Goal: Register for event/course

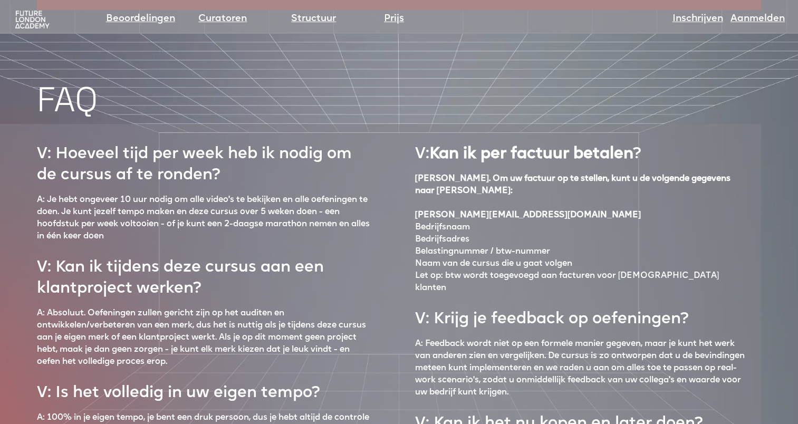
scroll to position [4389, 0]
click at [307, 22] on link "Structuur" at bounding box center [313, 19] width 45 height 15
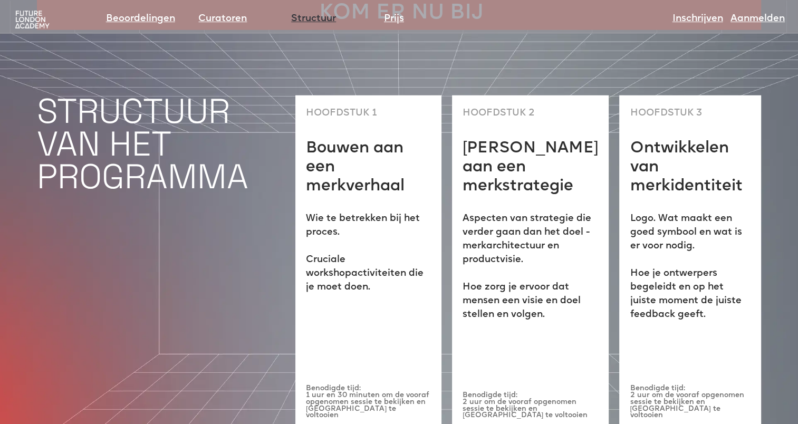
scroll to position [2717, 0]
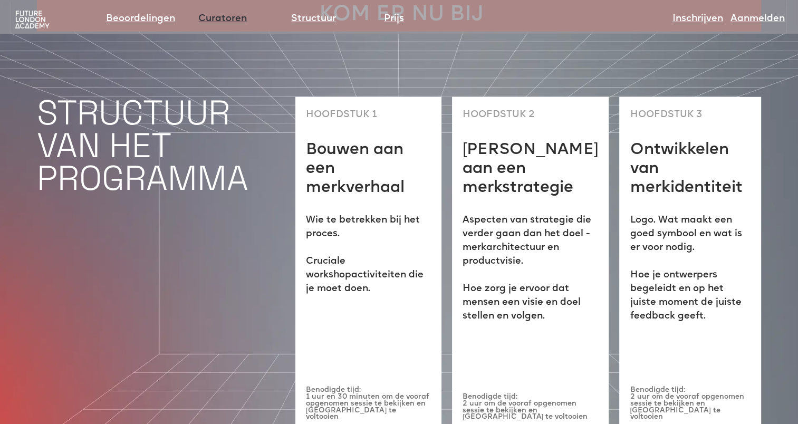
click at [212, 20] on link "Curatoren" at bounding box center [222, 19] width 49 height 15
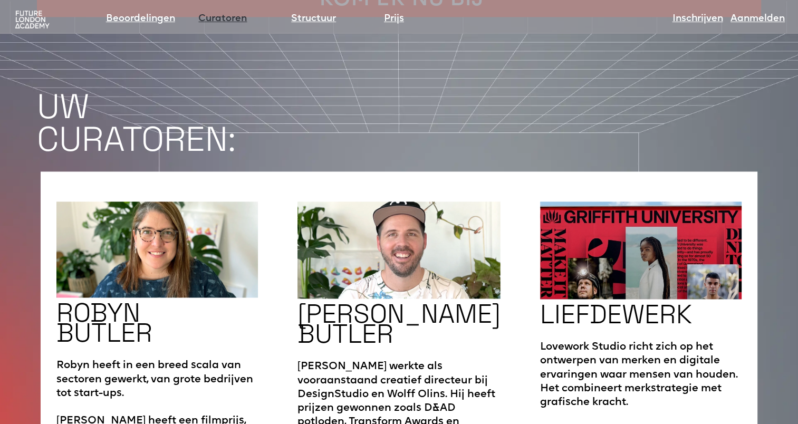
scroll to position [1625, 0]
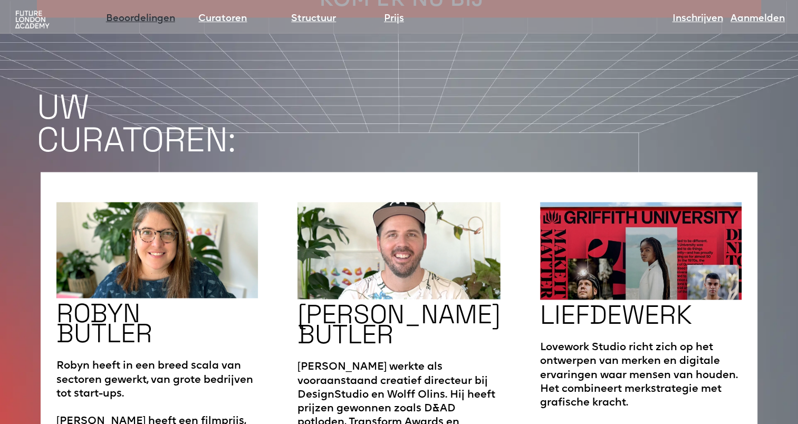
click at [164, 22] on link "Beoordelingen" at bounding box center [140, 19] width 69 height 15
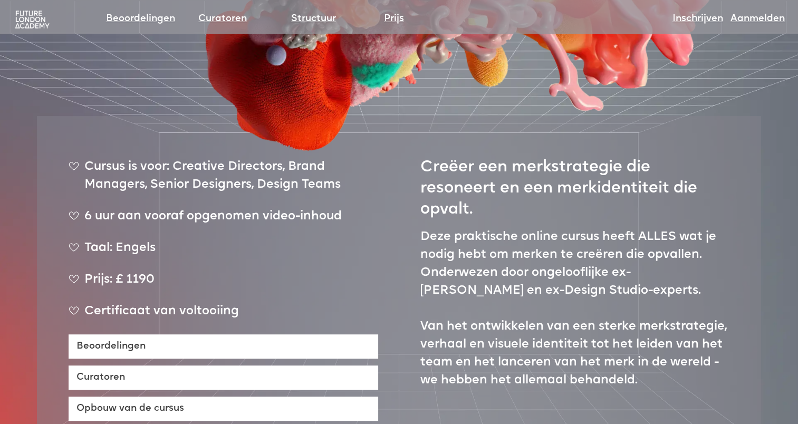
scroll to position [369, 0]
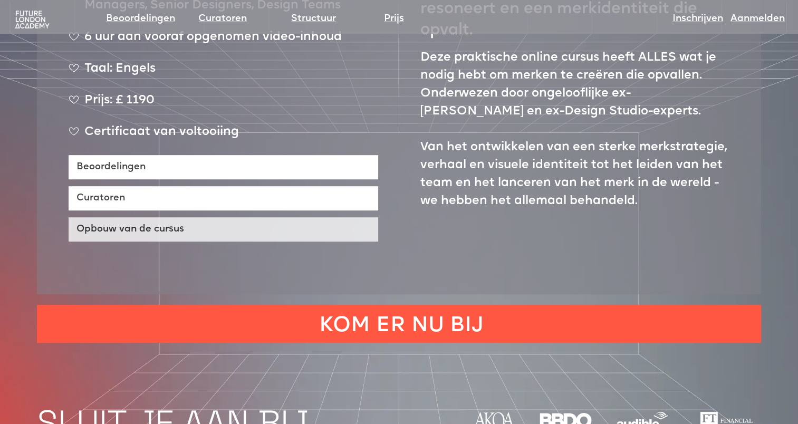
click at [143, 230] on link "Opbouw van de cursus" at bounding box center [224, 229] width 310 height 24
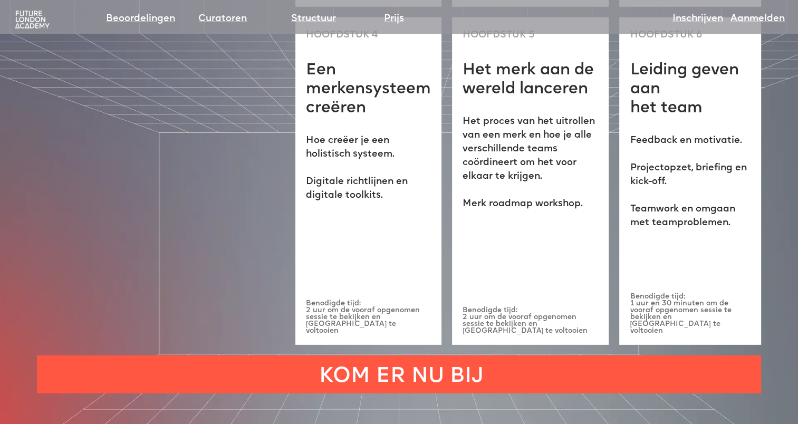
scroll to position [3244, 0]
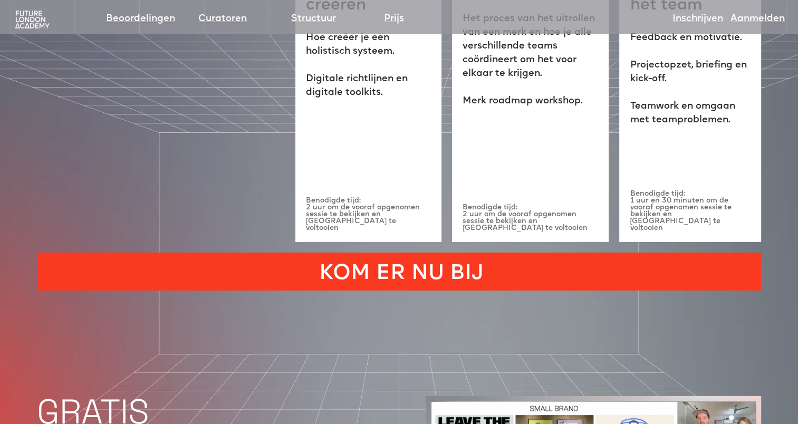
click at [436, 253] on link "KOM ER NU BIJ" at bounding box center [399, 272] width 724 height 38
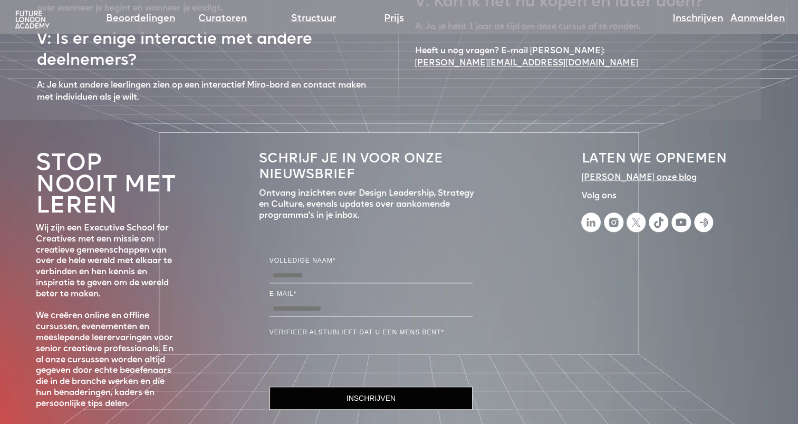
scroll to position [4653, 0]
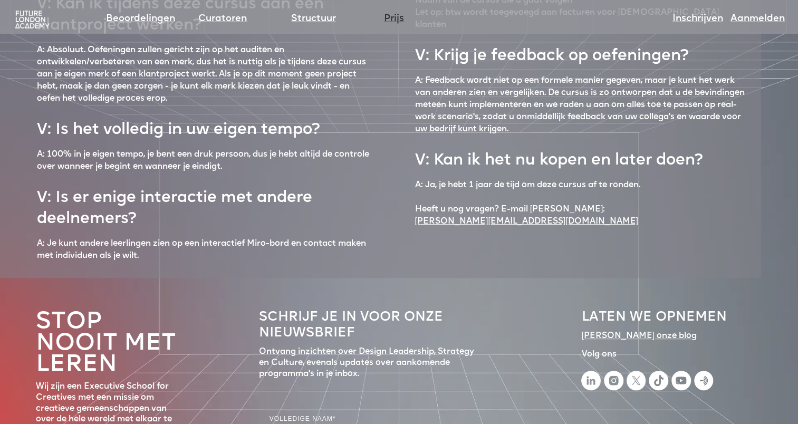
click at [392, 21] on link "Prijs" at bounding box center [394, 19] width 20 height 15
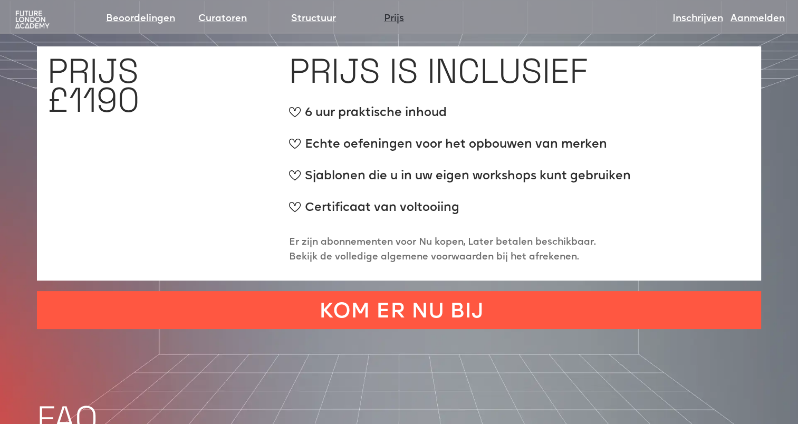
scroll to position [4067, 0]
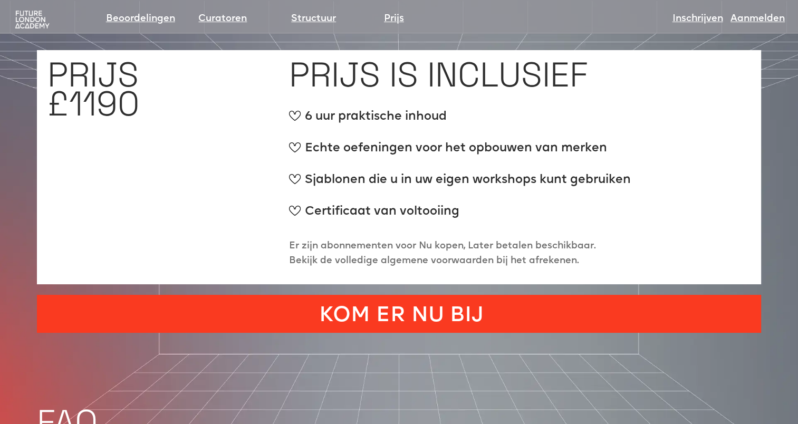
click at [412, 295] on link "KOM ER NU BIJ" at bounding box center [399, 314] width 724 height 38
